Goal: Find specific page/section: Find specific page/section

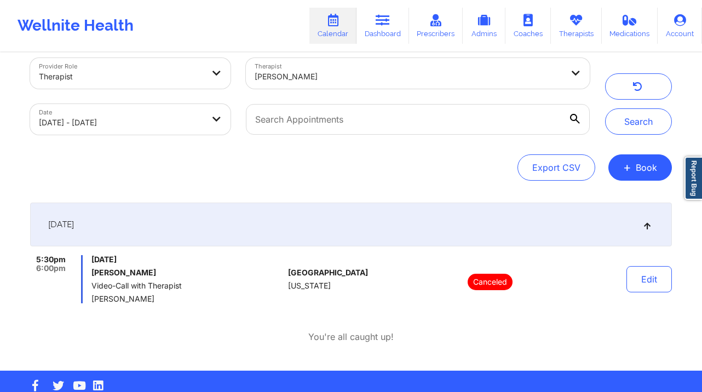
click at [409, 79] on div at bounding box center [409, 76] width 308 height 13
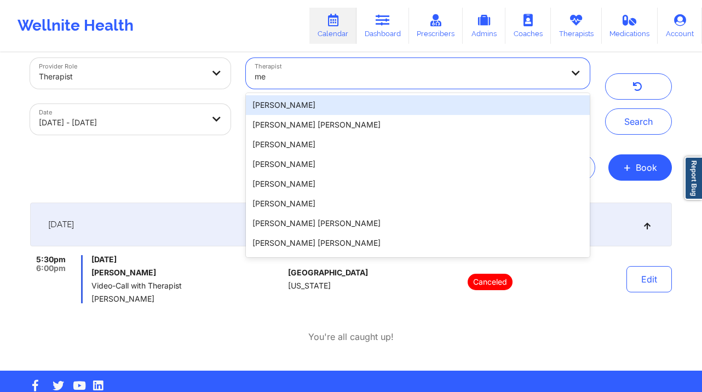
type input "m"
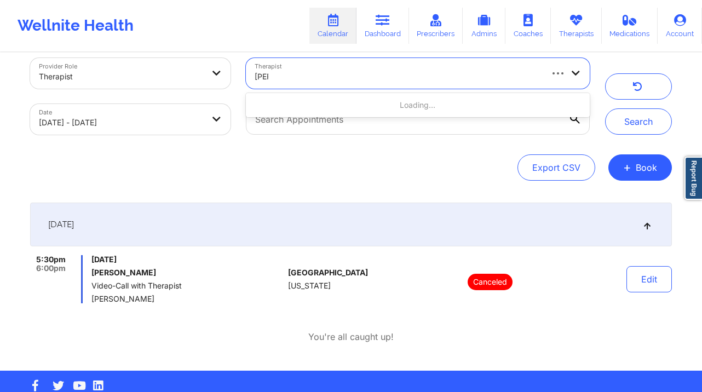
type input "[PERSON_NAME]"
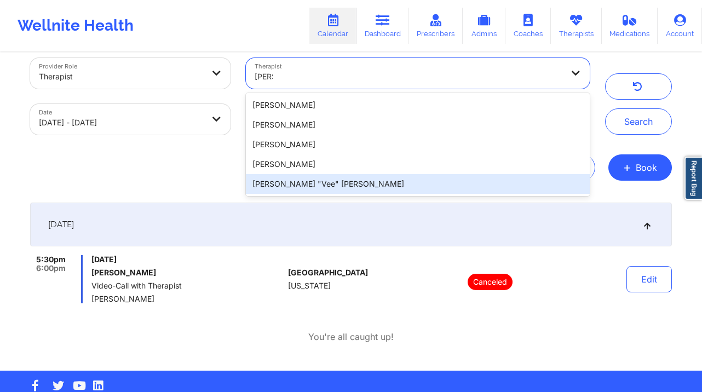
click at [353, 186] on div "[PERSON_NAME] "Vee" [PERSON_NAME]" at bounding box center [418, 184] width 344 height 20
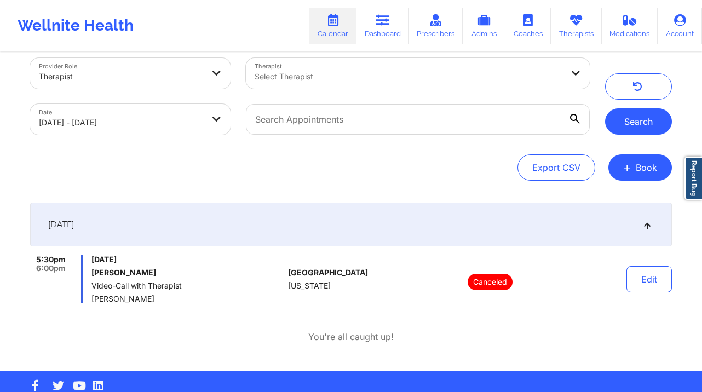
click at [655, 126] on button "Search" at bounding box center [638, 121] width 67 height 26
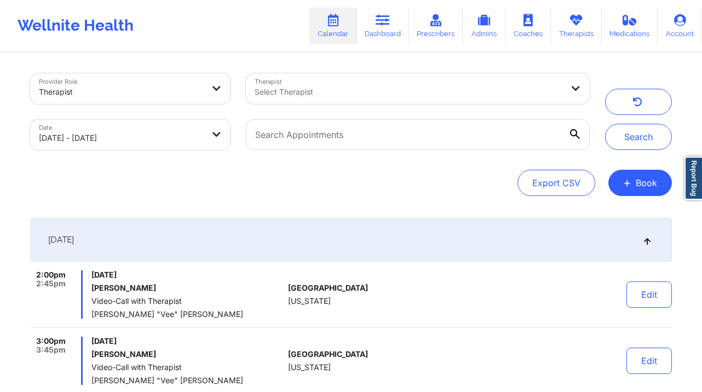
click at [383, 87] on div at bounding box center [409, 91] width 308 height 13
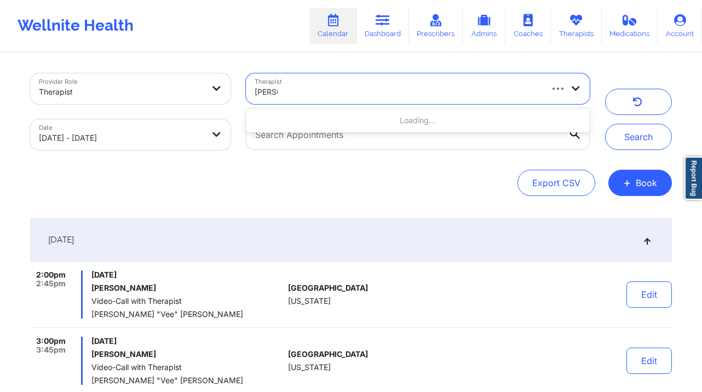
type input "[PERSON_NAME]"
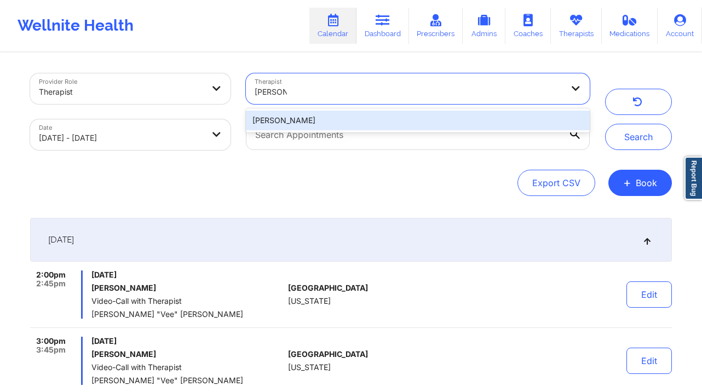
click at [417, 123] on div "[PERSON_NAME]" at bounding box center [418, 121] width 344 height 20
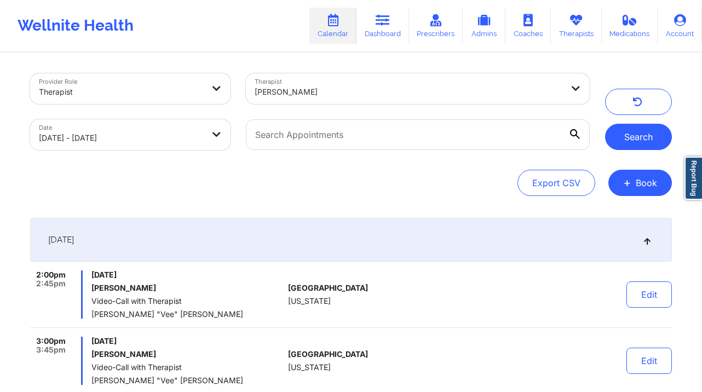
click at [631, 145] on button "Search" at bounding box center [638, 137] width 67 height 26
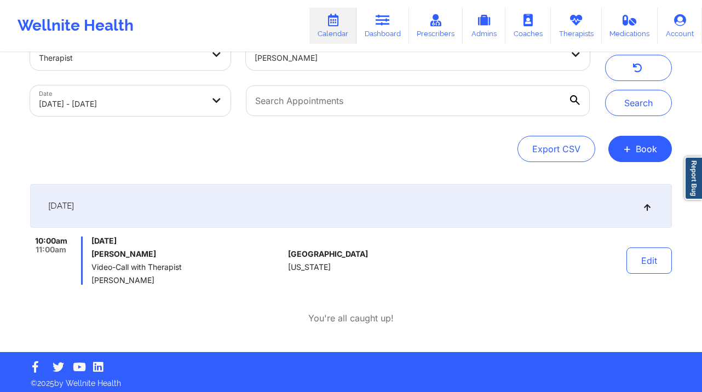
scroll to position [38, 0]
